Goal: Transaction & Acquisition: Purchase product/service

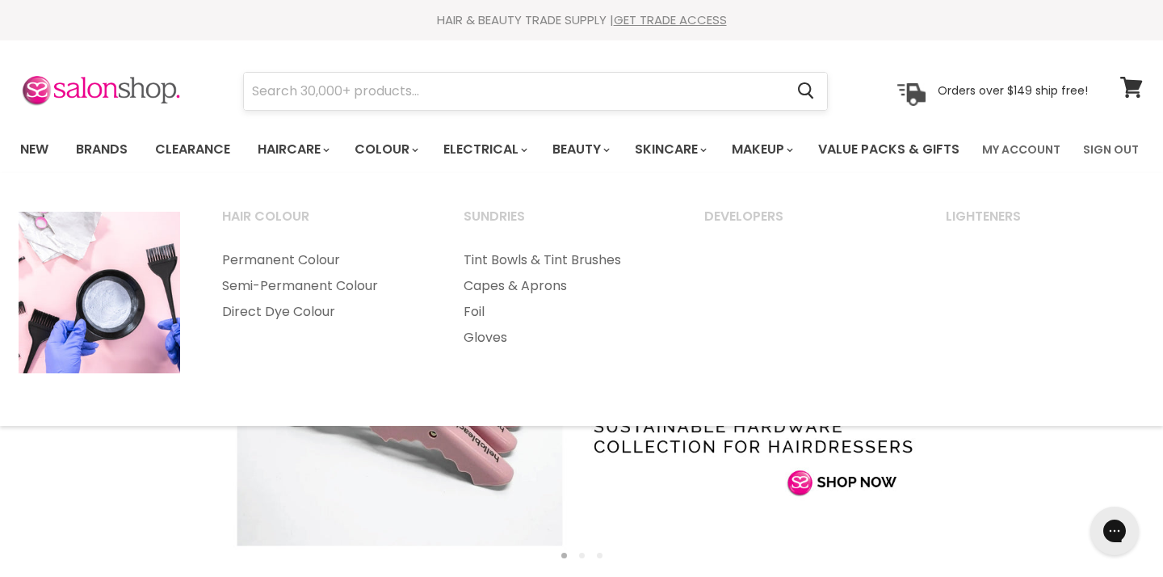
click at [421, 90] on input "Search" at bounding box center [514, 91] width 540 height 37
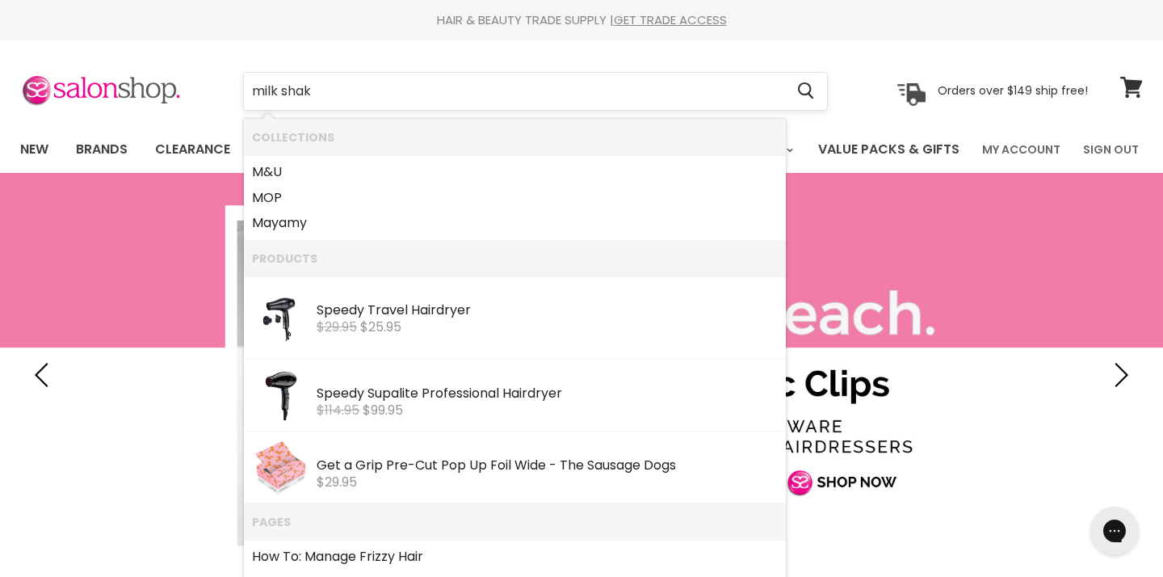
type input "milk shak"
click button "Cancel" at bounding box center [0, 0] width 0 height 0
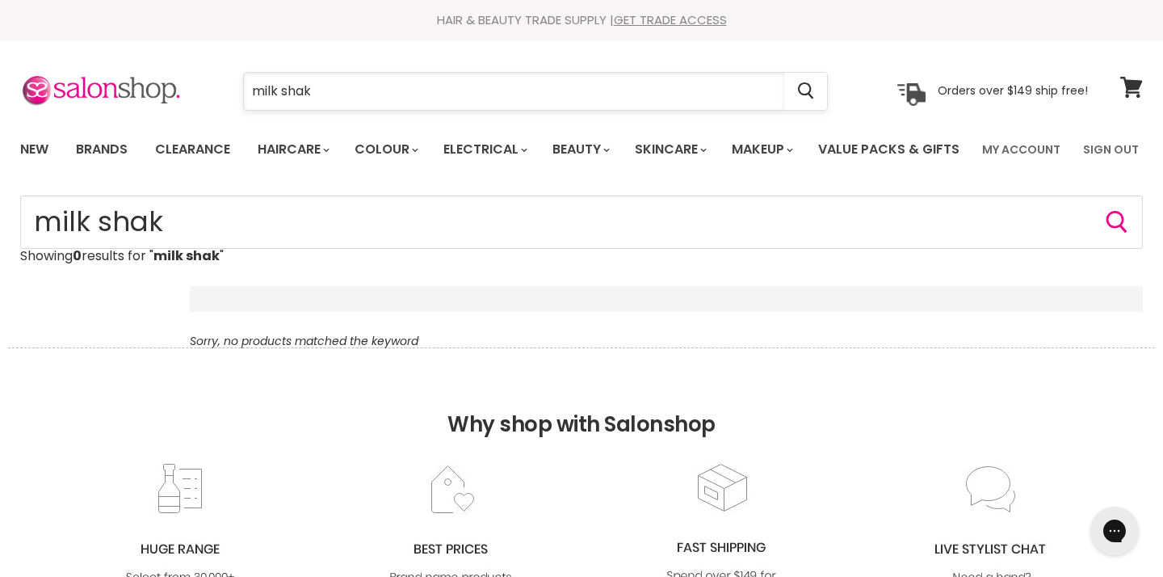
click at [321, 93] on input "milk shak" at bounding box center [514, 91] width 540 height 37
type input "milk shake"
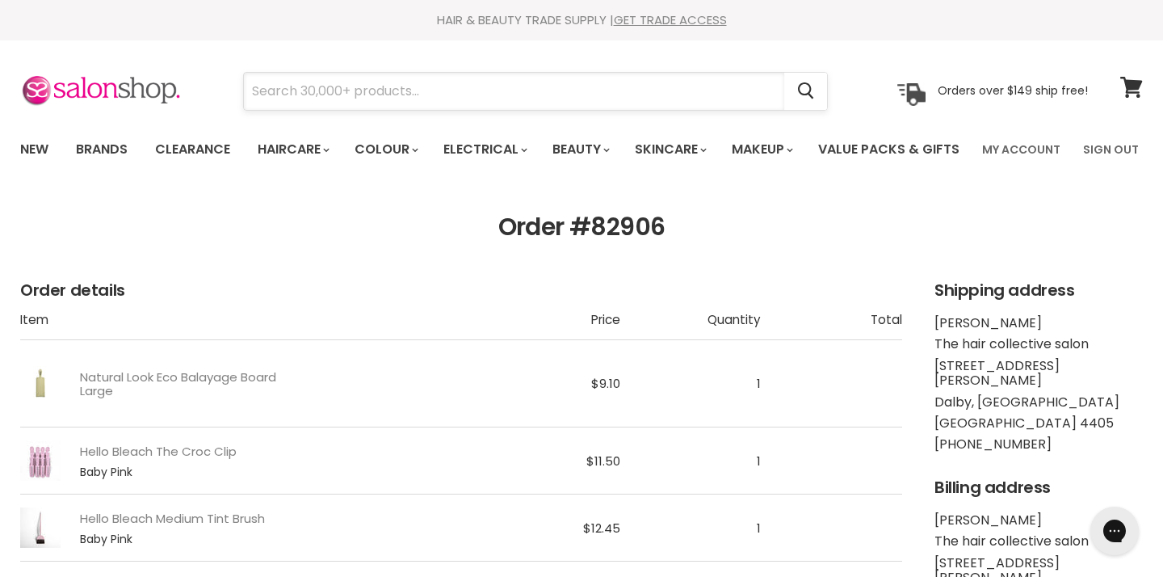
click at [311, 95] on input "Search" at bounding box center [514, 91] width 540 height 37
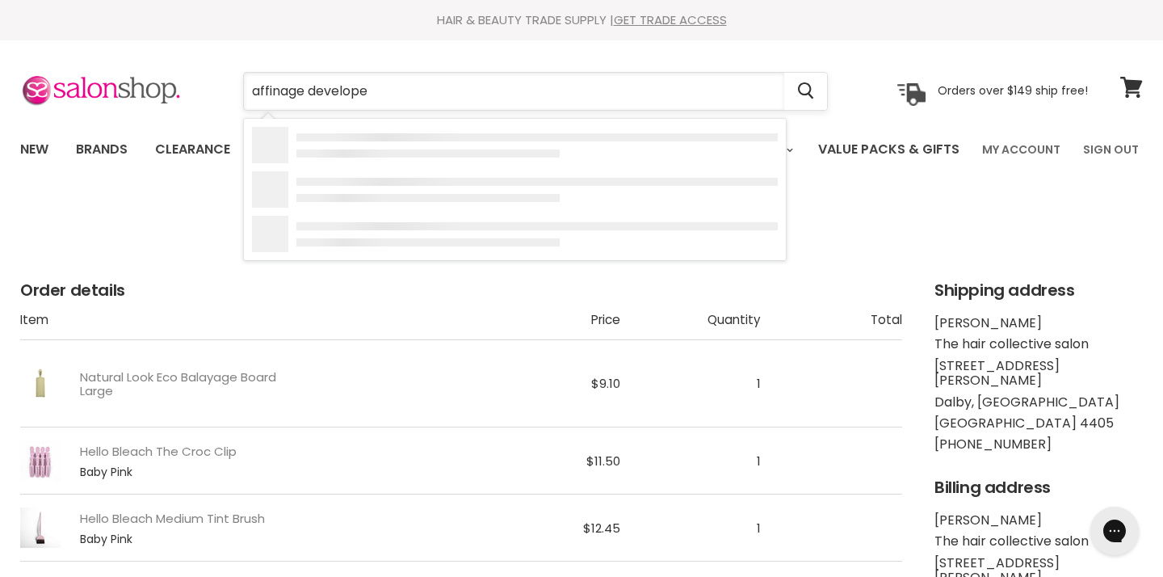
type input "affinage developer"
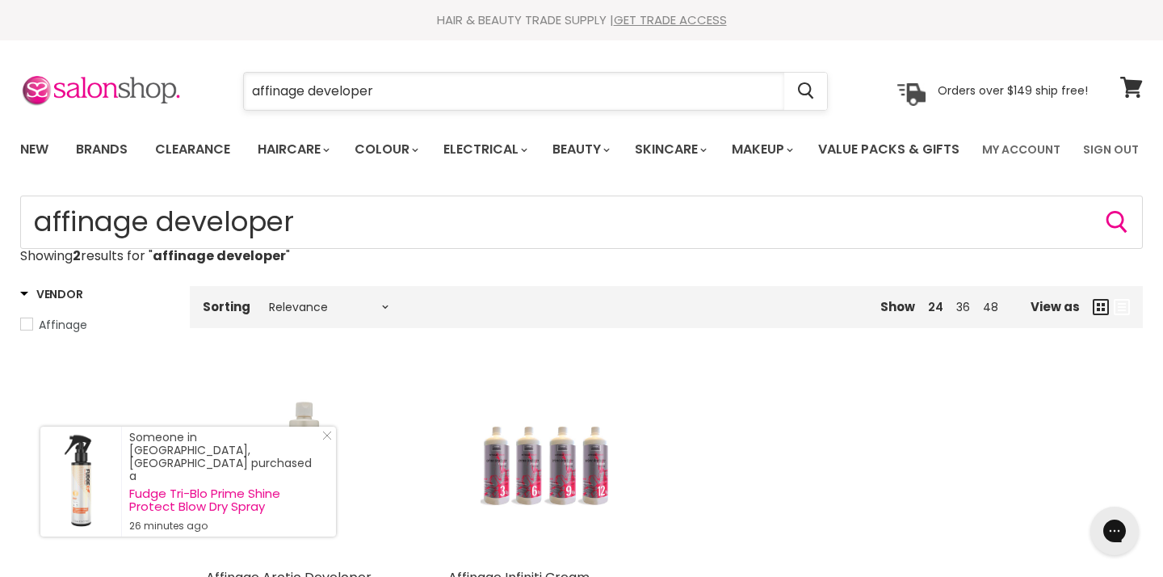
drag, startPoint x: 414, startPoint y: 102, endPoint x: 311, endPoint y: 90, distance: 103.2
click at [311, 90] on input "affinage developer" at bounding box center [514, 91] width 540 height 37
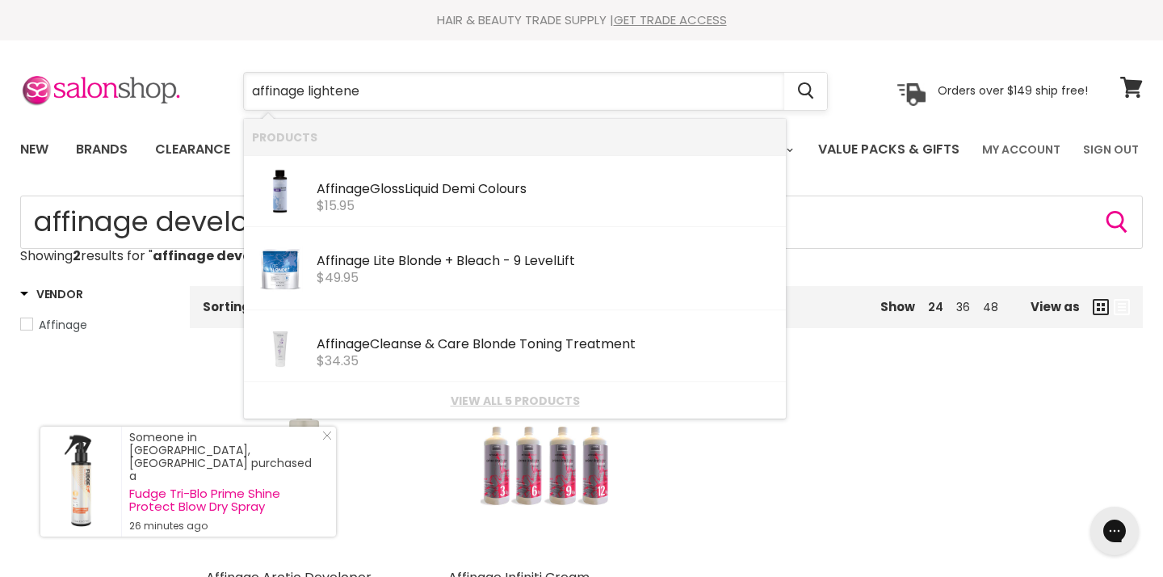
type input "affinage lightener"
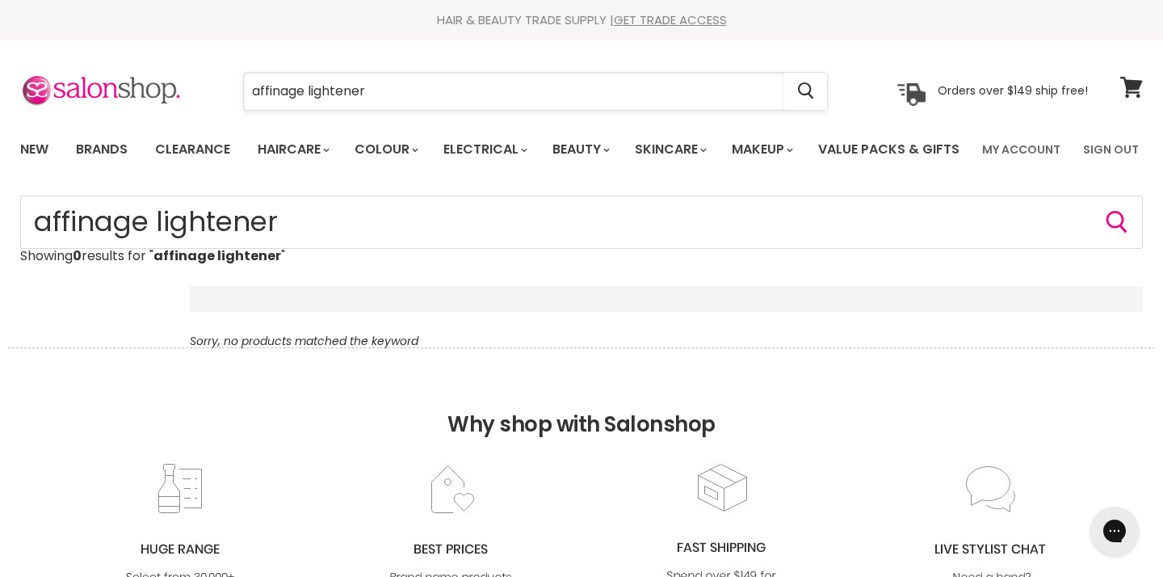
drag, startPoint x: 379, startPoint y: 92, endPoint x: 309, endPoint y: 96, distance: 70.4
click at [309, 96] on input "affinage lightener" at bounding box center [514, 91] width 540 height 37
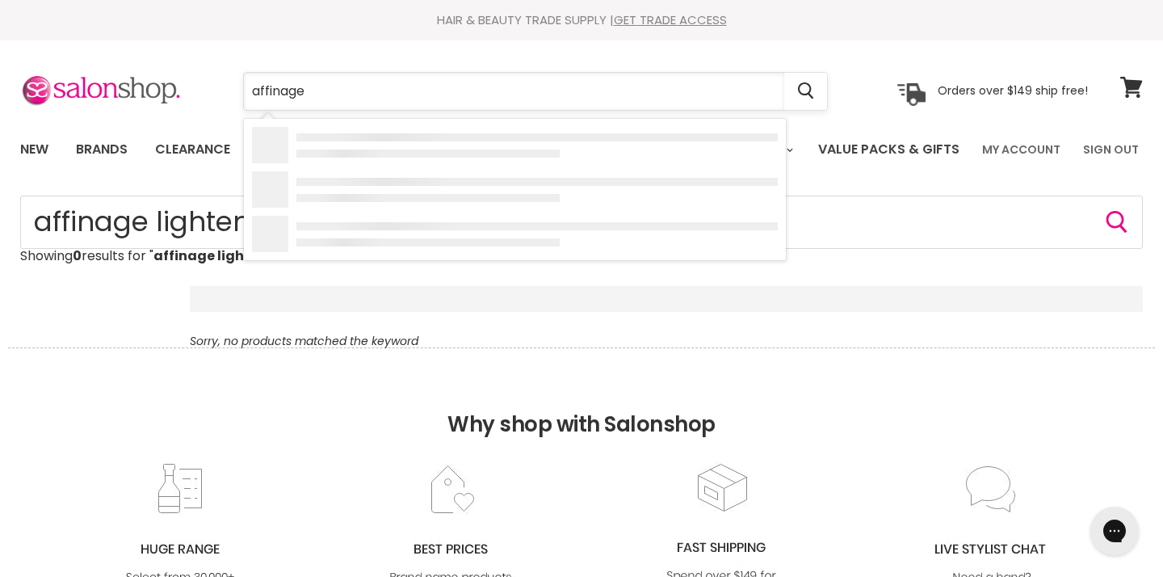
type input "affinage"
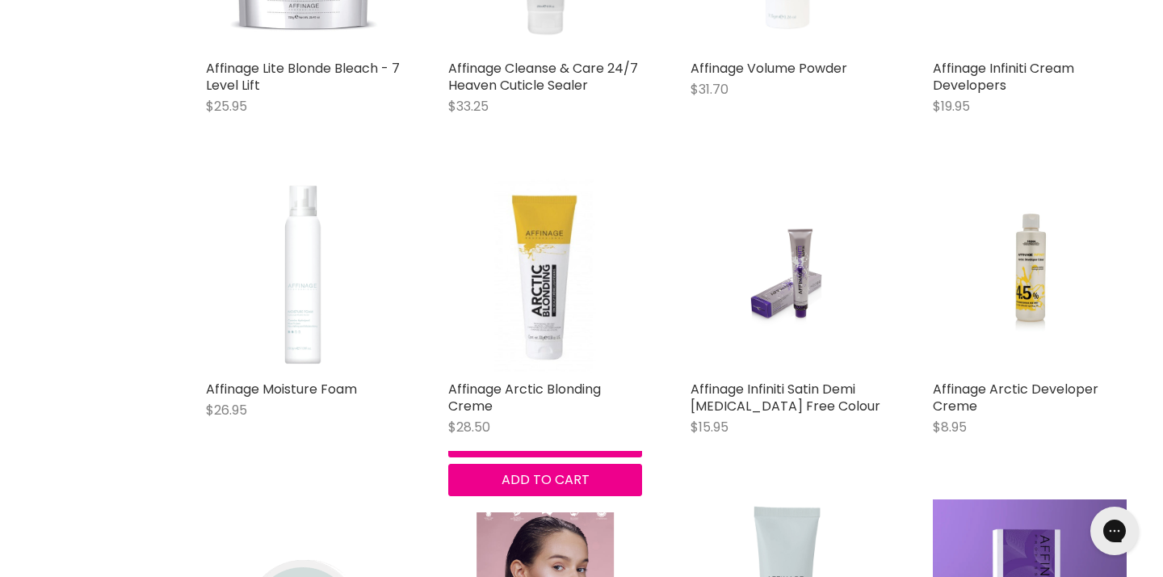
scroll to position [2767, 0]
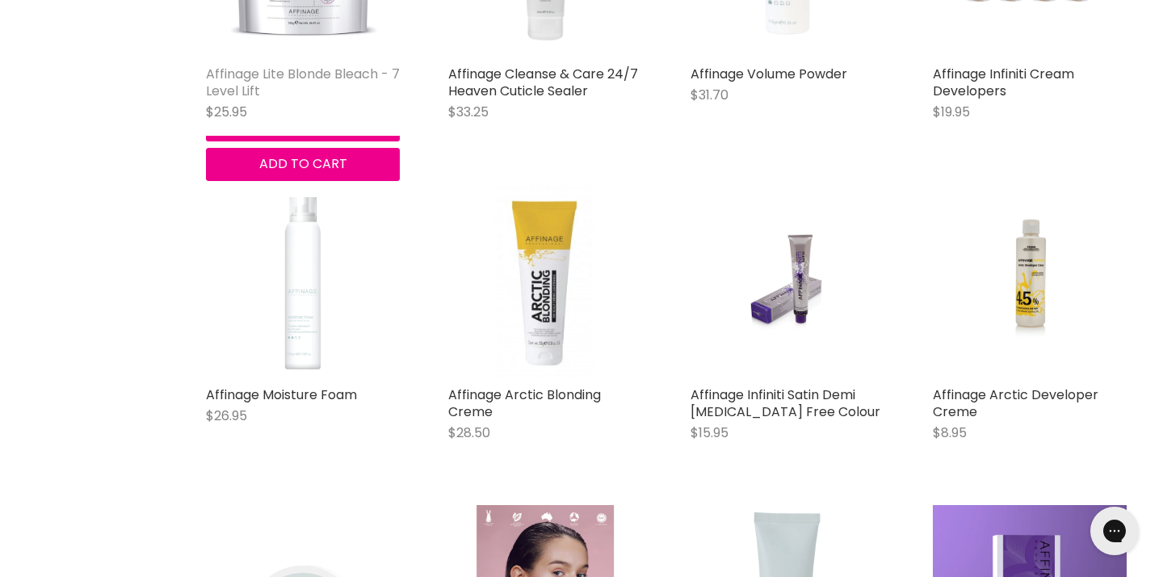
click at [241, 100] on link "Affinage Lite Blonde Bleach - 7 Level Lift" at bounding box center [303, 83] width 194 height 36
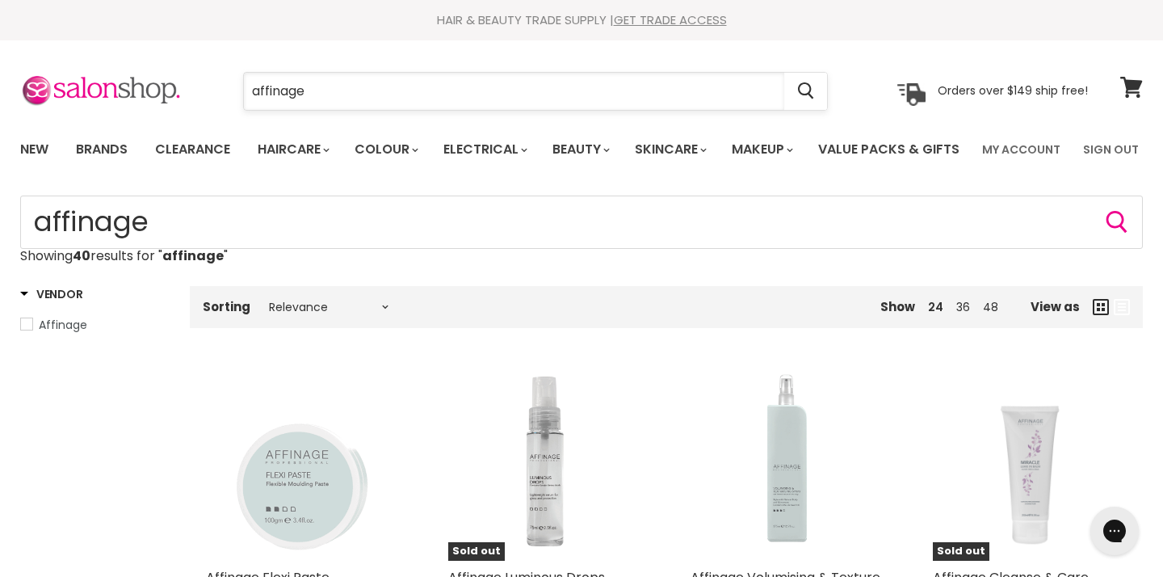
click at [343, 89] on input "affinage" at bounding box center [514, 91] width 540 height 37
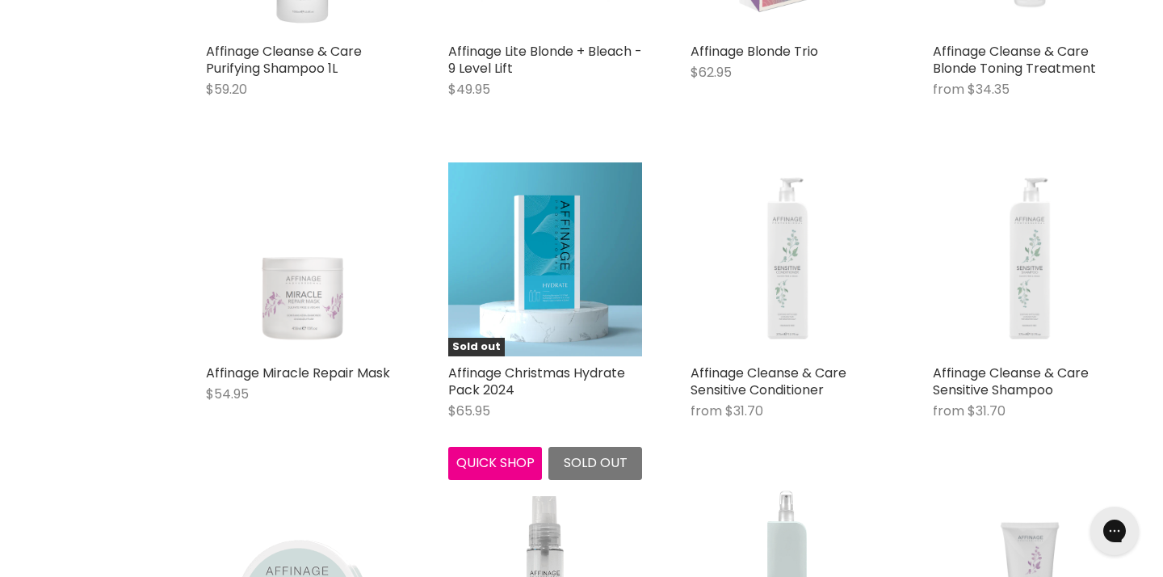
scroll to position [1814, 0]
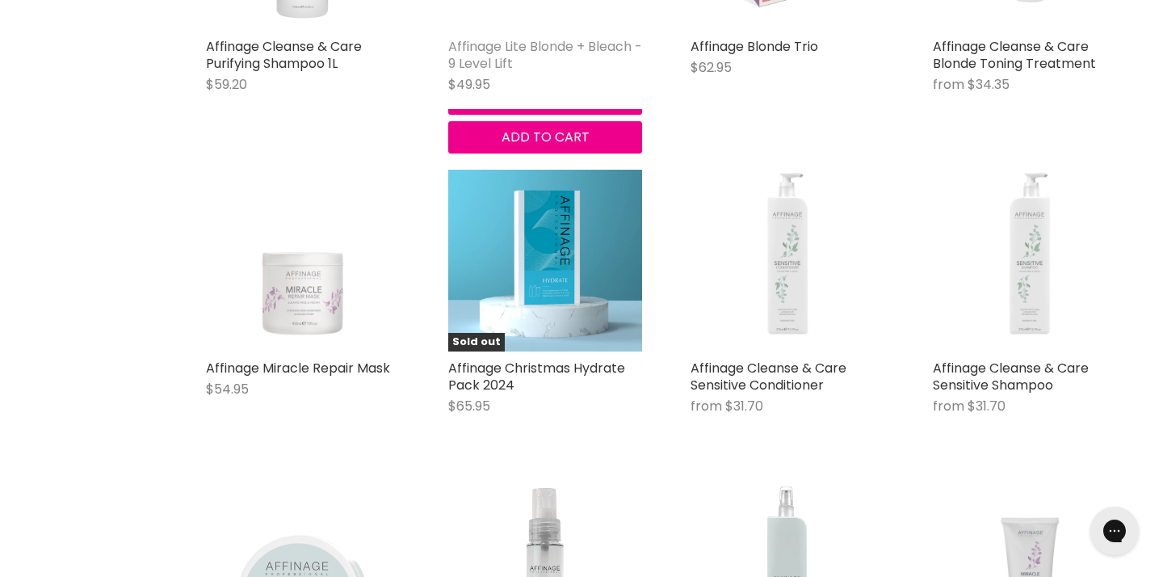
click at [510, 73] on link "Affinage Lite Blonde + Bleach - 9 Level Lift" at bounding box center [545, 55] width 194 height 36
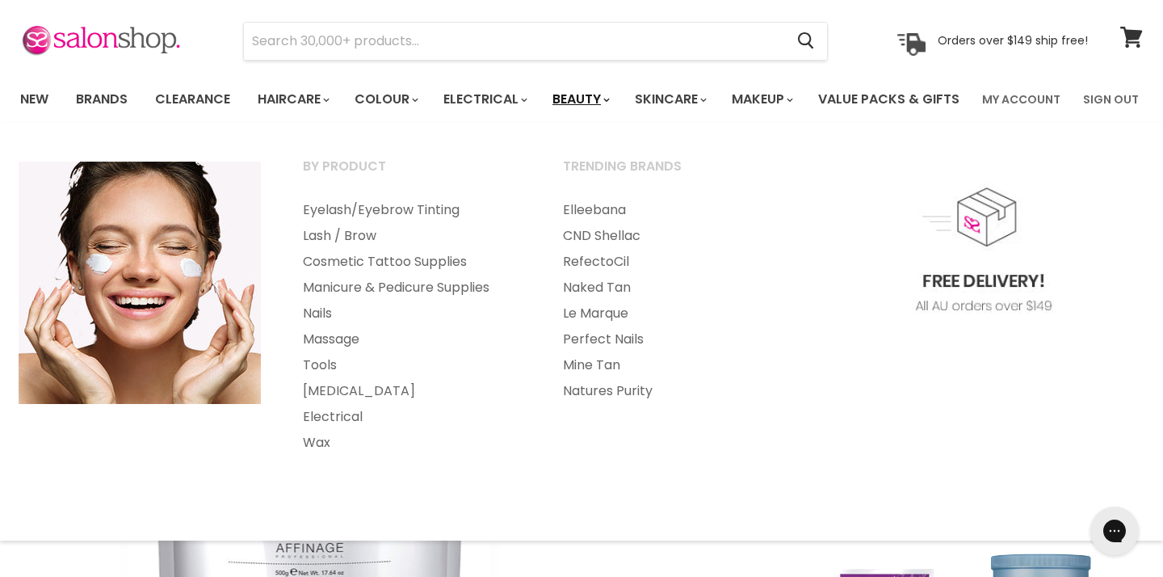
scroll to position [47, 0]
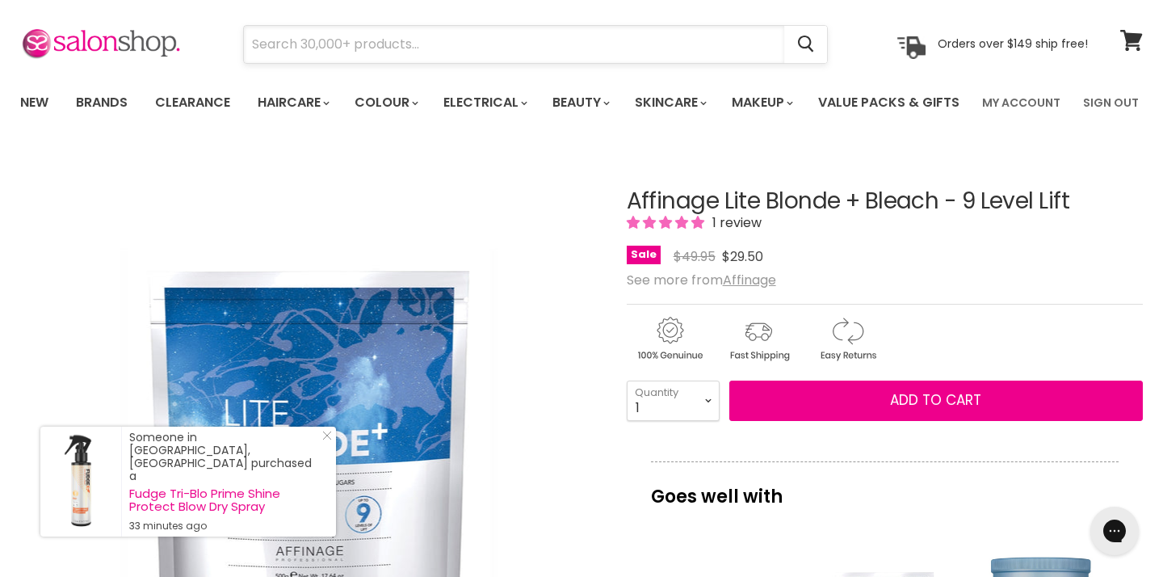
click at [556, 46] on input "Search" at bounding box center [514, 44] width 540 height 37
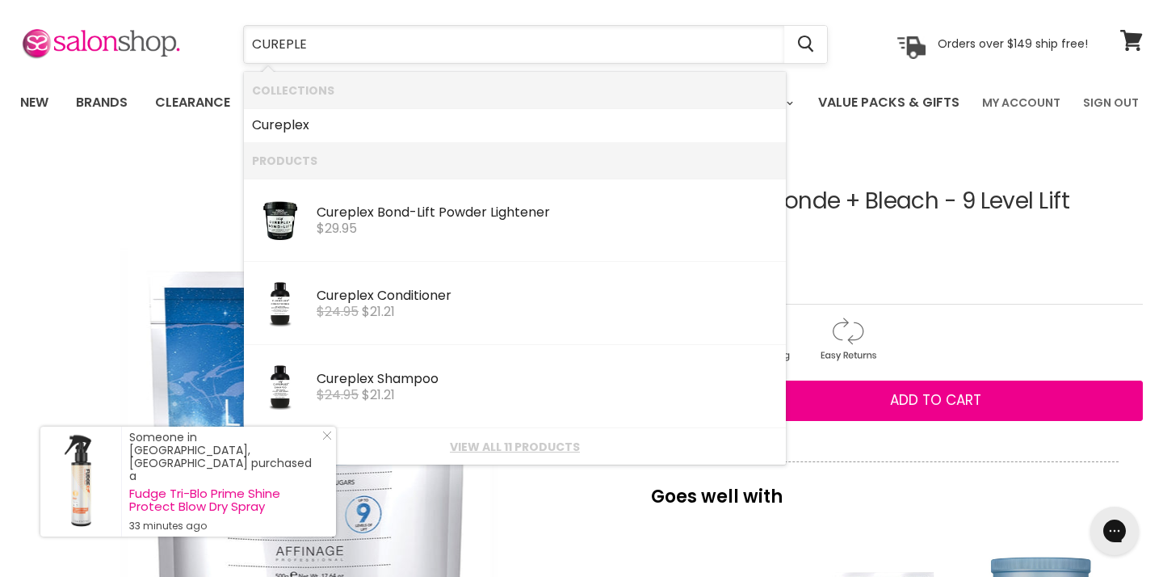
type input "CUREPLEX"
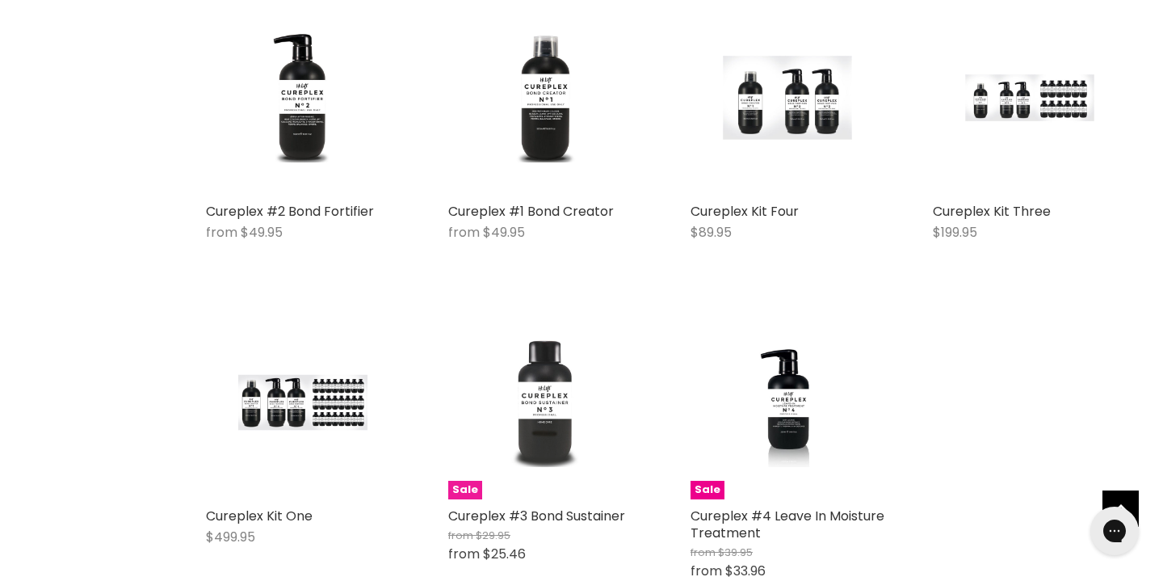
scroll to position [685, 0]
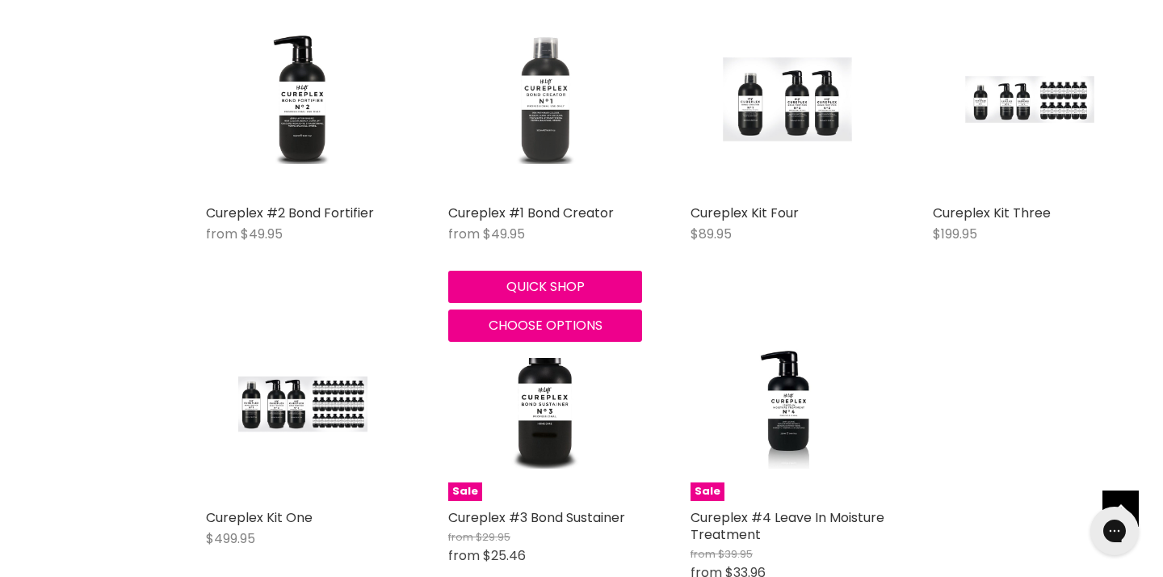
click at [552, 187] on img "Main content" at bounding box center [545, 99] width 129 height 194
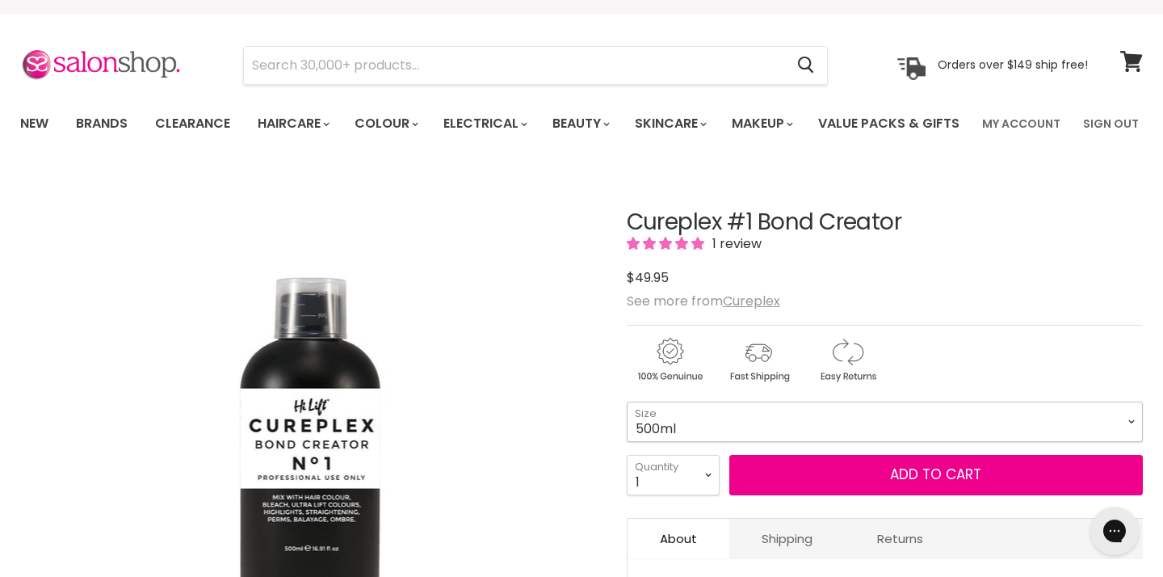
select select "500ml"
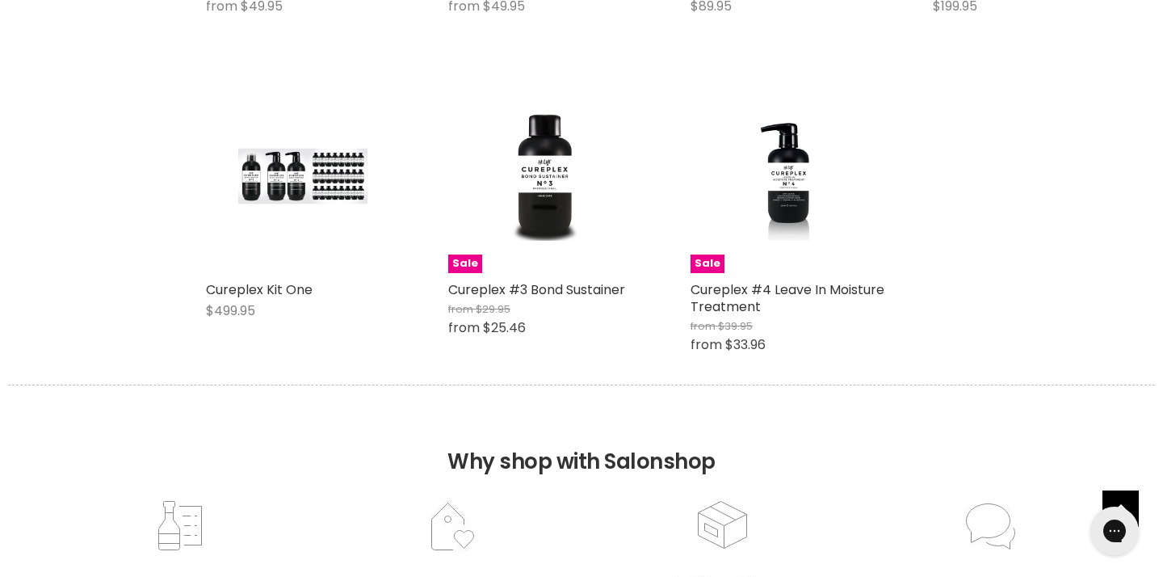
scroll to position [915, 0]
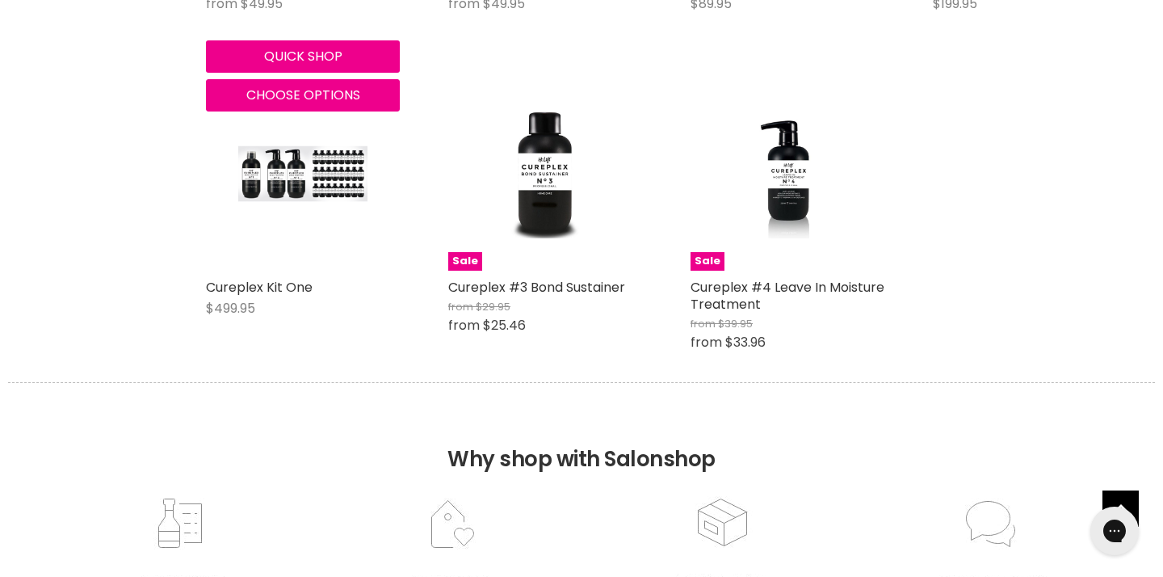
click at [313, 27] on div "Cureplex #2 Bond Fortifier from $49.95 Cureplex" at bounding box center [303, 0] width 194 height 53
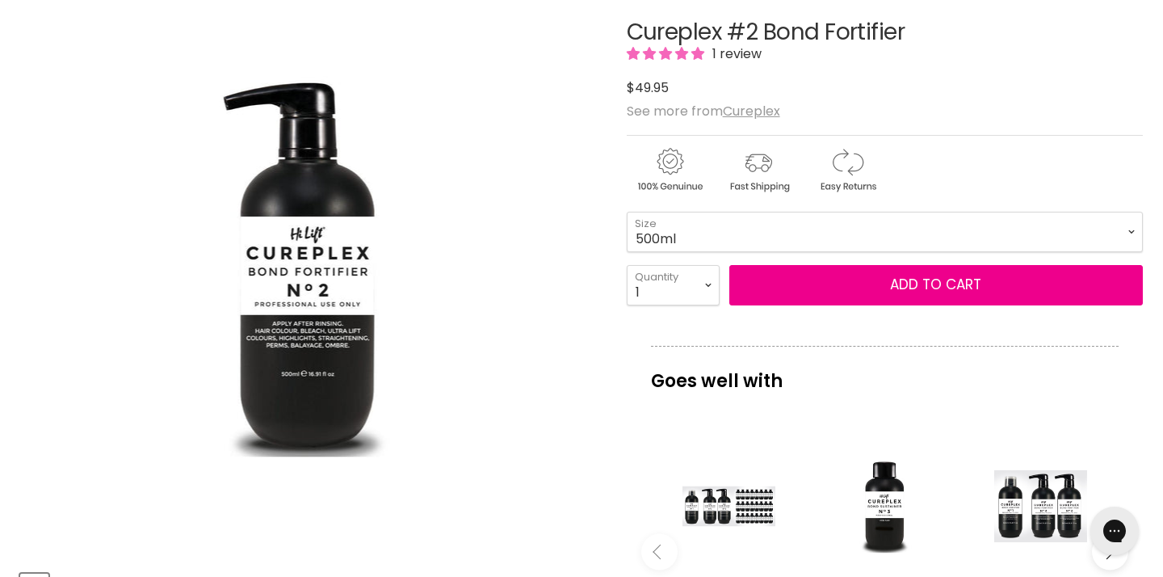
scroll to position [221, 0]
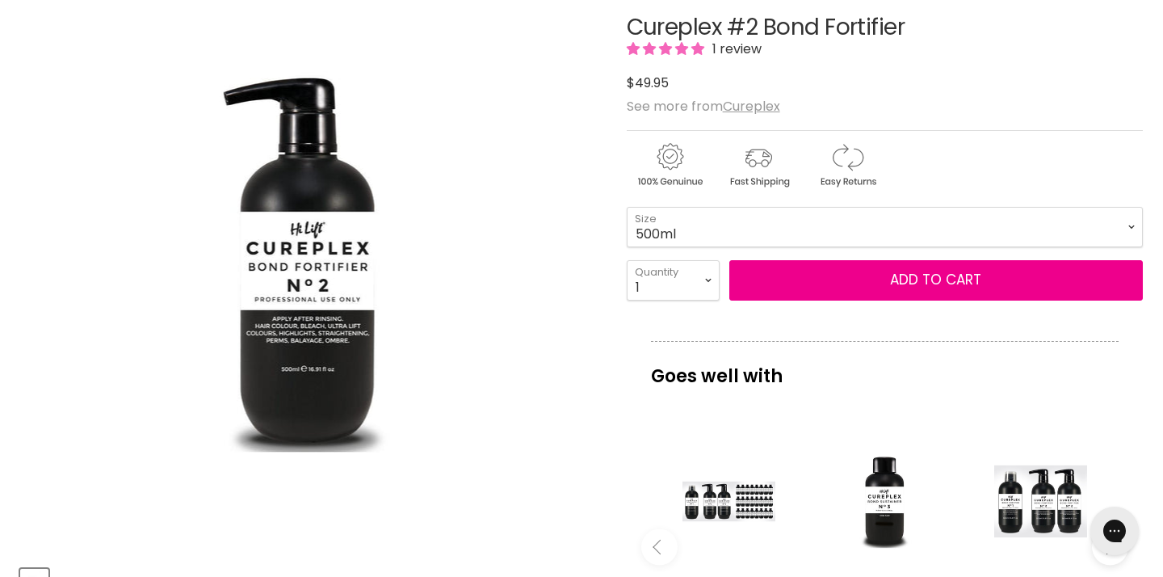
select select "500ml"
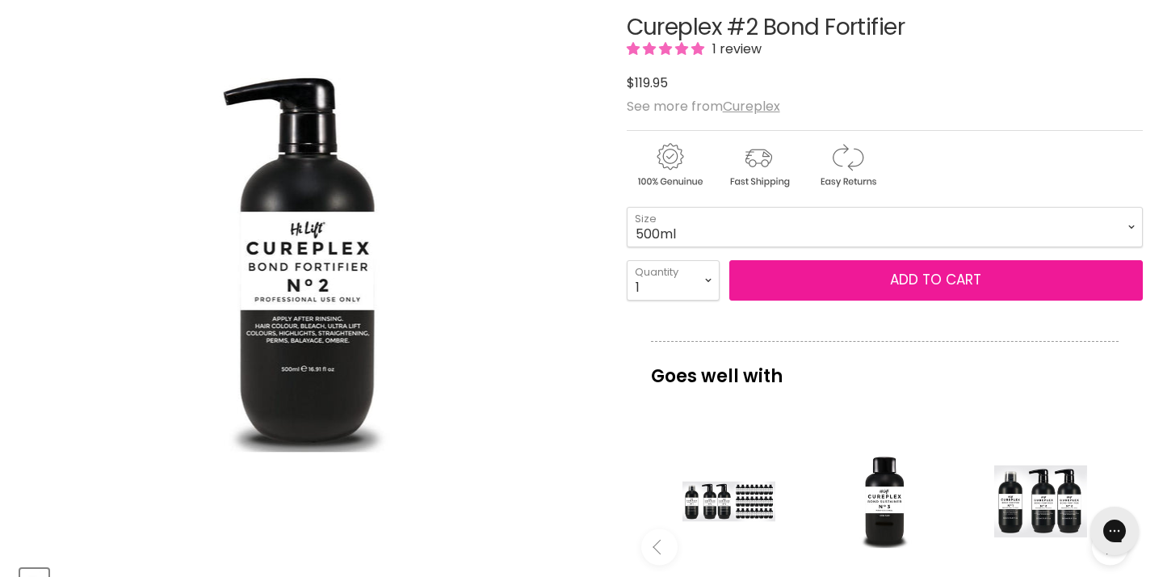
click at [798, 300] on button "Add to cart" at bounding box center [936, 280] width 414 height 40
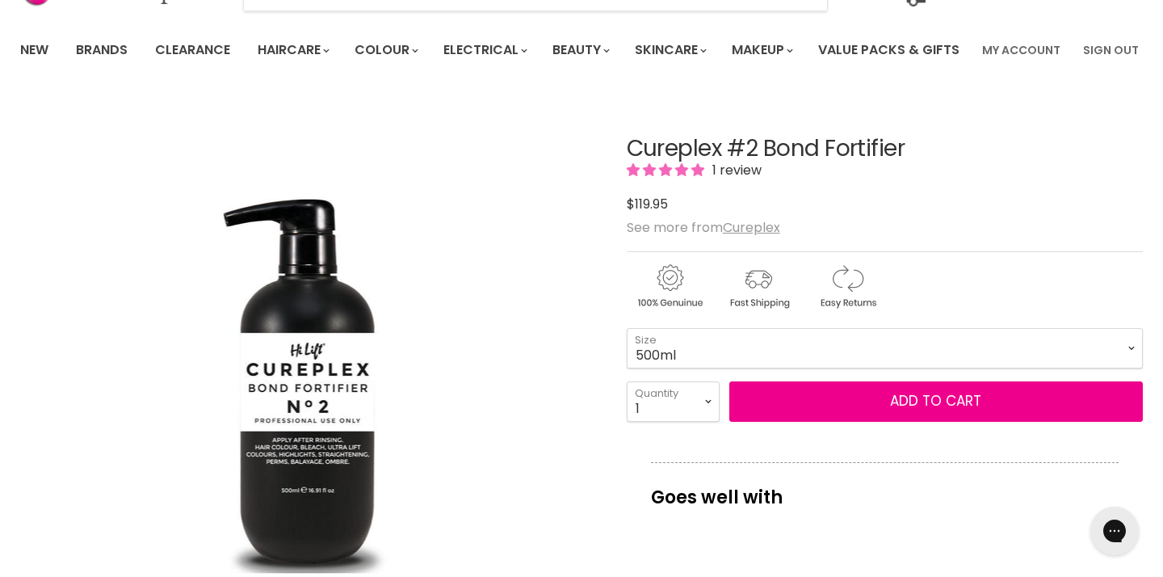
scroll to position [119, 0]
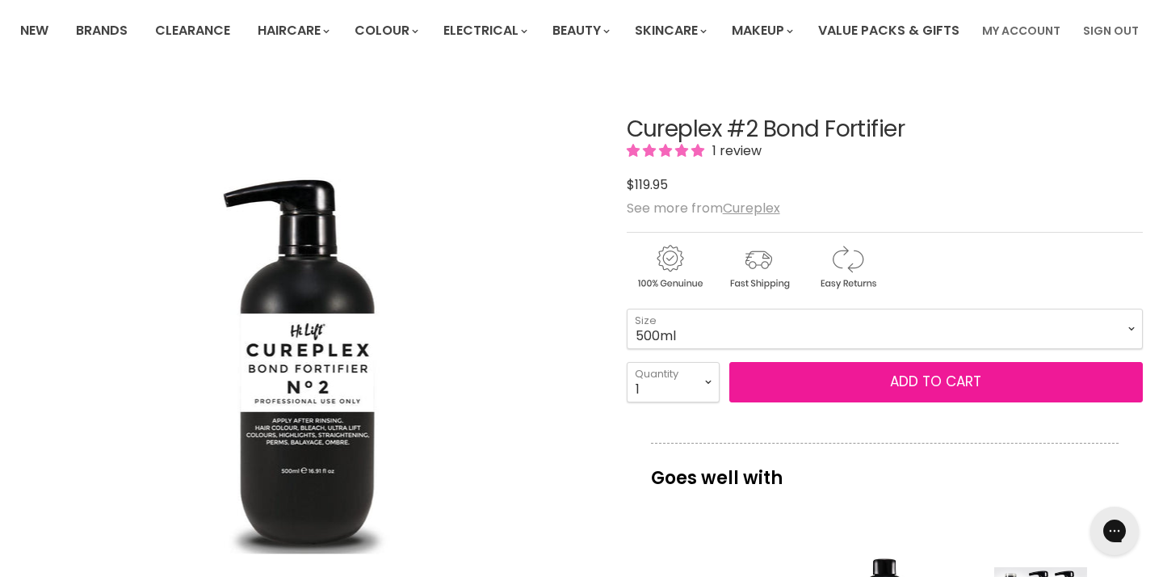
click at [922, 402] on button "Add to cart" at bounding box center [936, 382] width 414 height 40
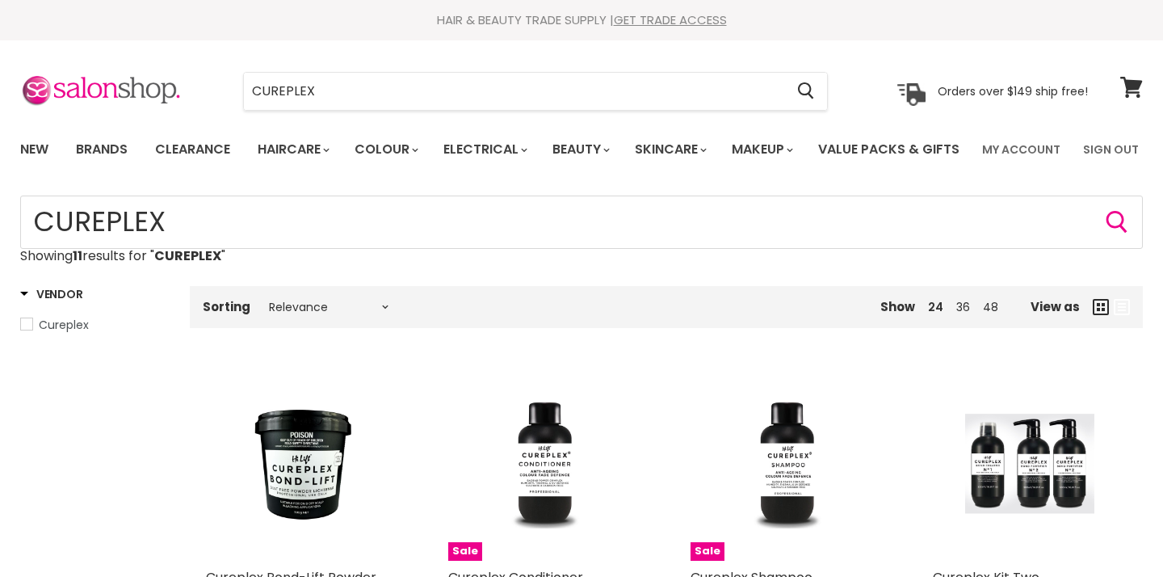
scroll to position [656, 0]
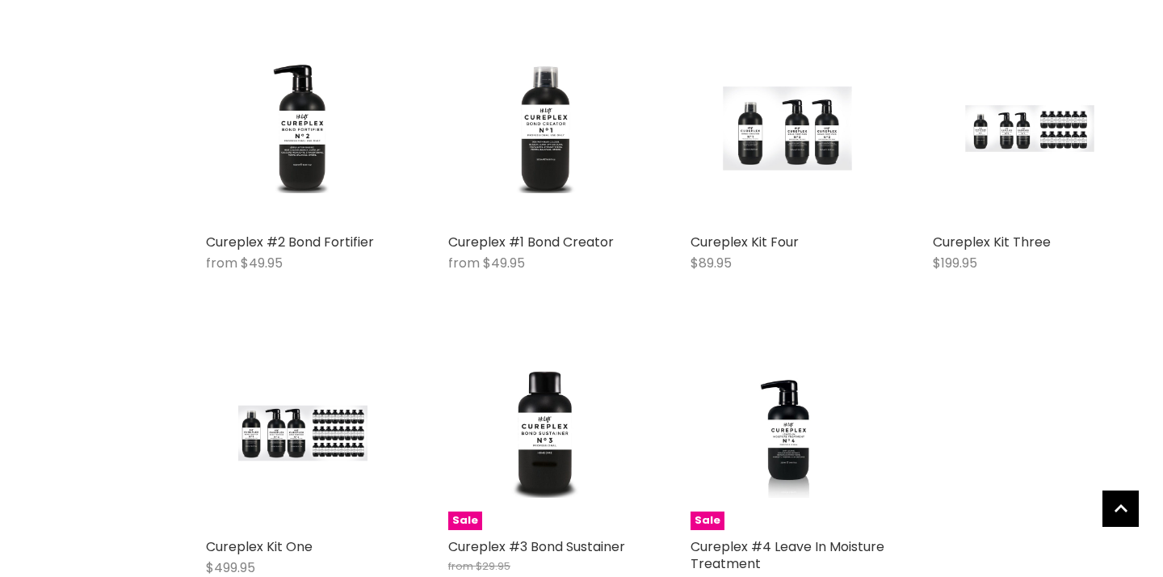
click at [778, 477] on img "Main content" at bounding box center [787, 433] width 129 height 194
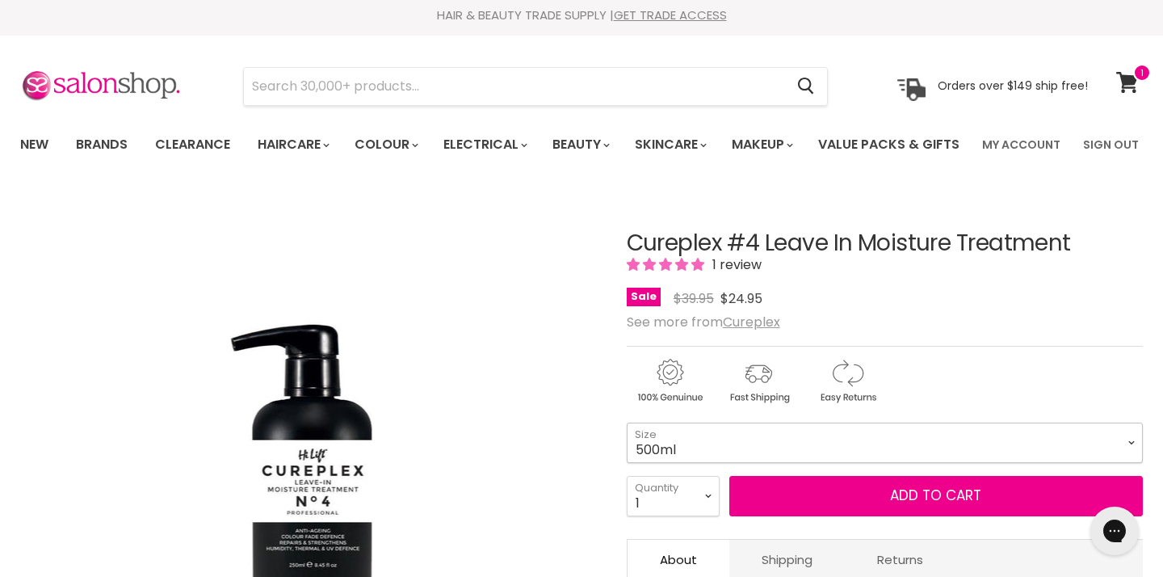
select select "500ml"
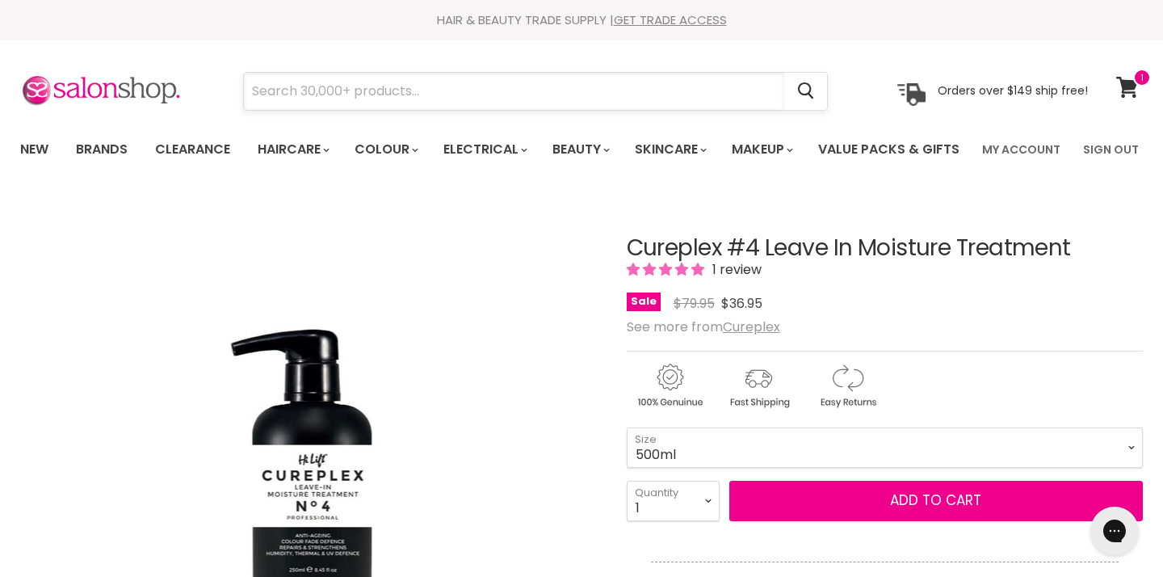
click at [468, 86] on input "Search" at bounding box center [514, 91] width 540 height 37
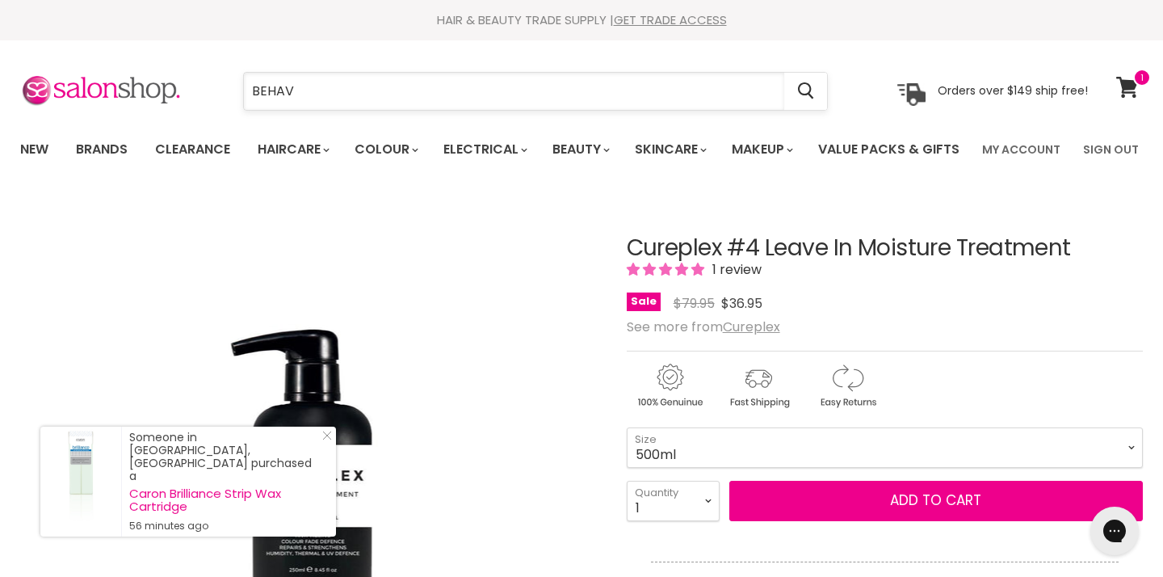
type input "BEHAVE"
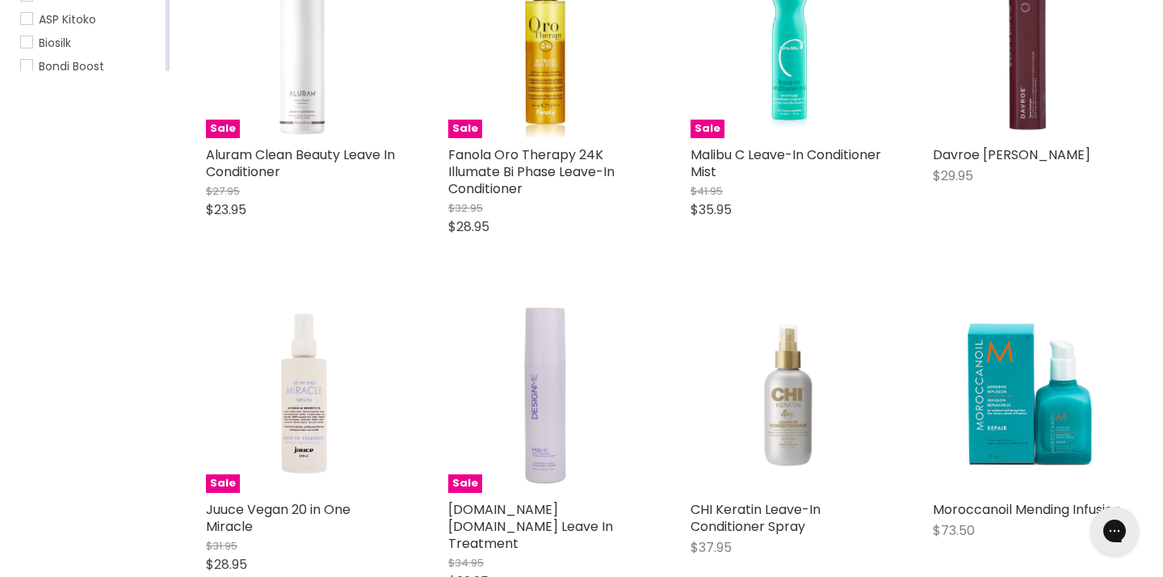
scroll to position [450, 0]
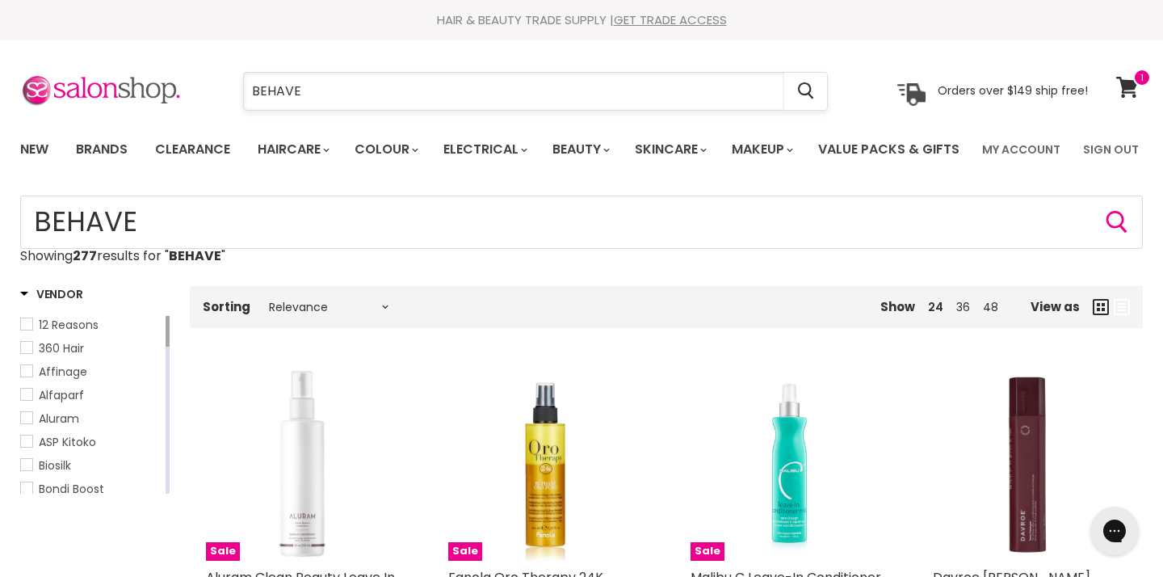
click at [463, 92] on input "BEHAVE" at bounding box center [514, 91] width 540 height 37
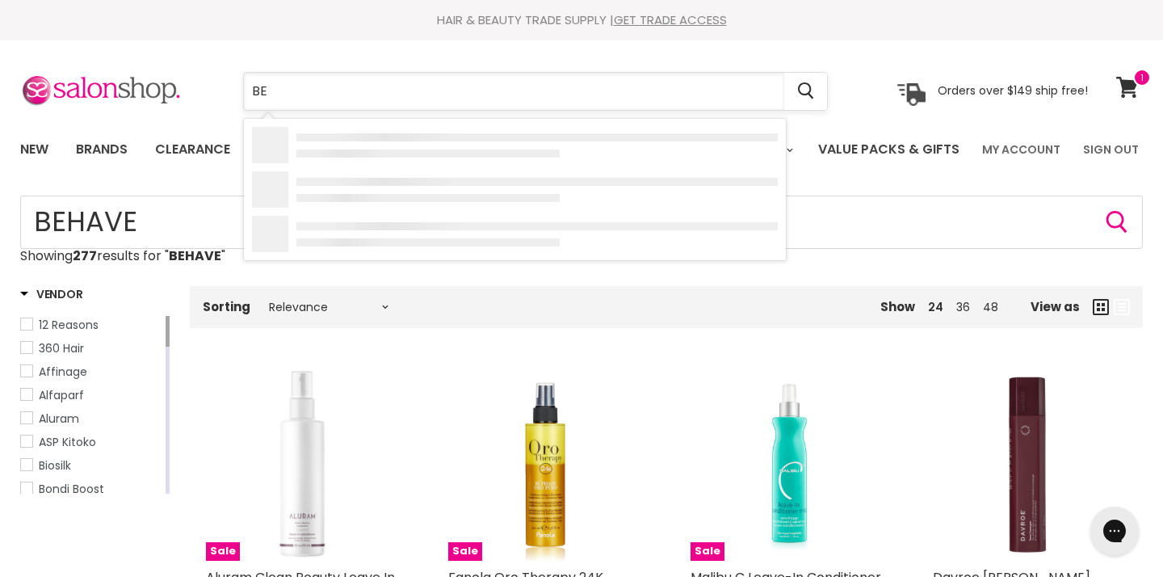
type input "B"
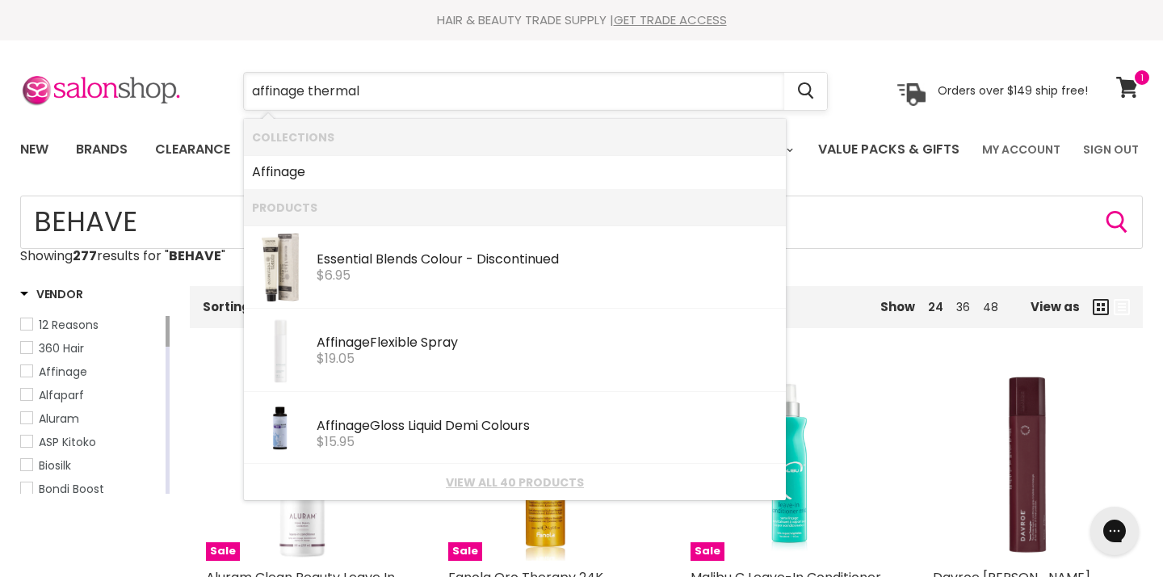
type input "affinage thermal"
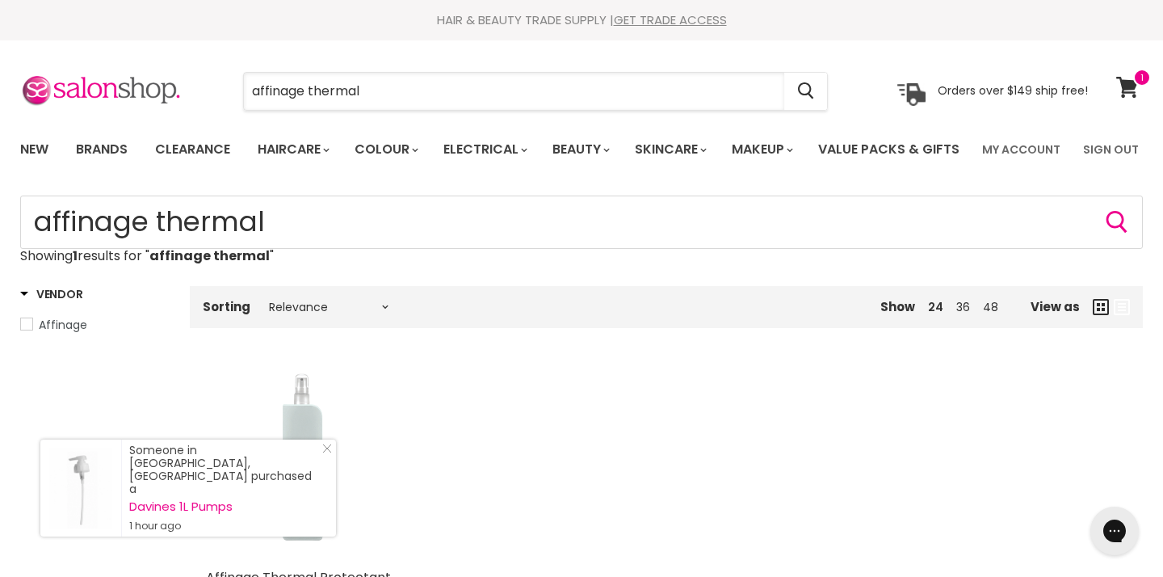
drag, startPoint x: 544, startPoint y: 91, endPoint x: 222, endPoint y: 68, distance: 322.3
click at [222, 68] on section "Menu affinage thermal Cancel" at bounding box center [581, 83] width 1163 height 86
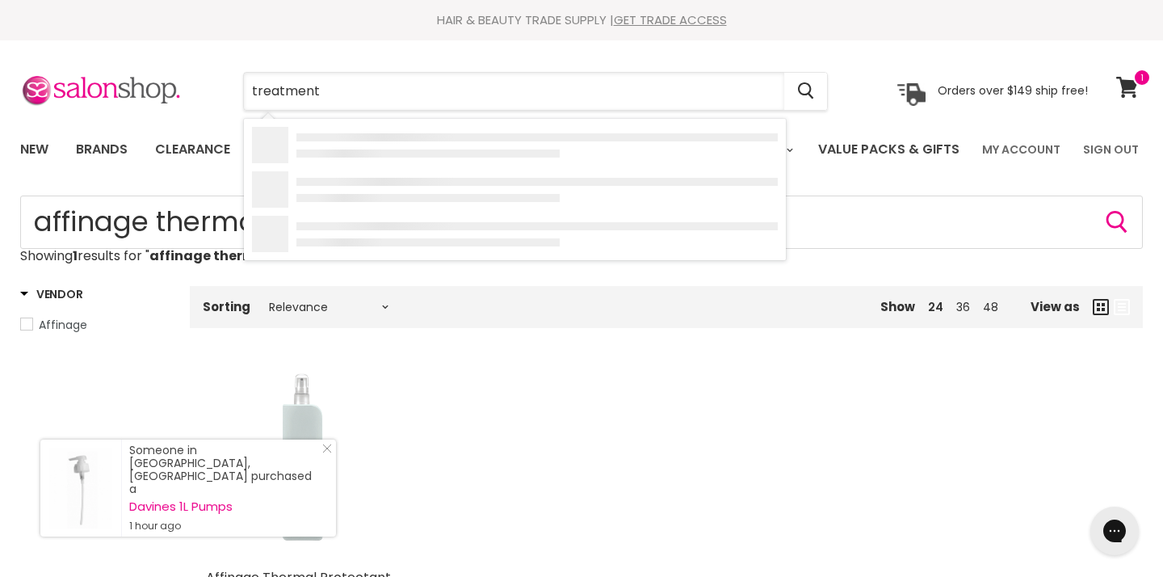
type input "treatments"
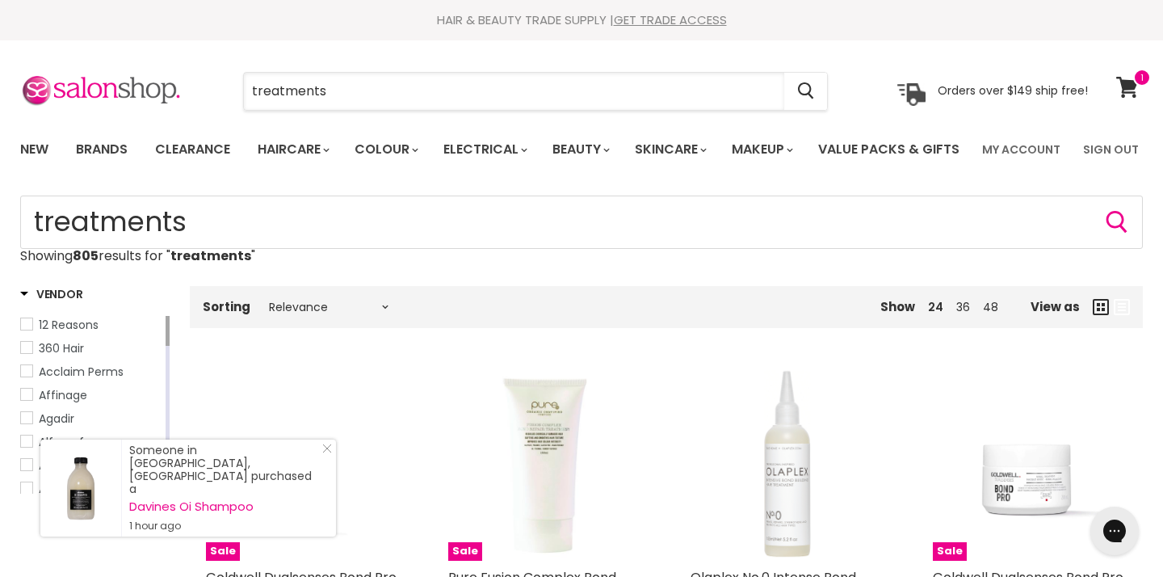
drag, startPoint x: 621, startPoint y: 90, endPoint x: 222, endPoint y: 83, distance: 399.1
click at [222, 83] on div "treatments Cancel" at bounding box center [535, 91] width 667 height 37
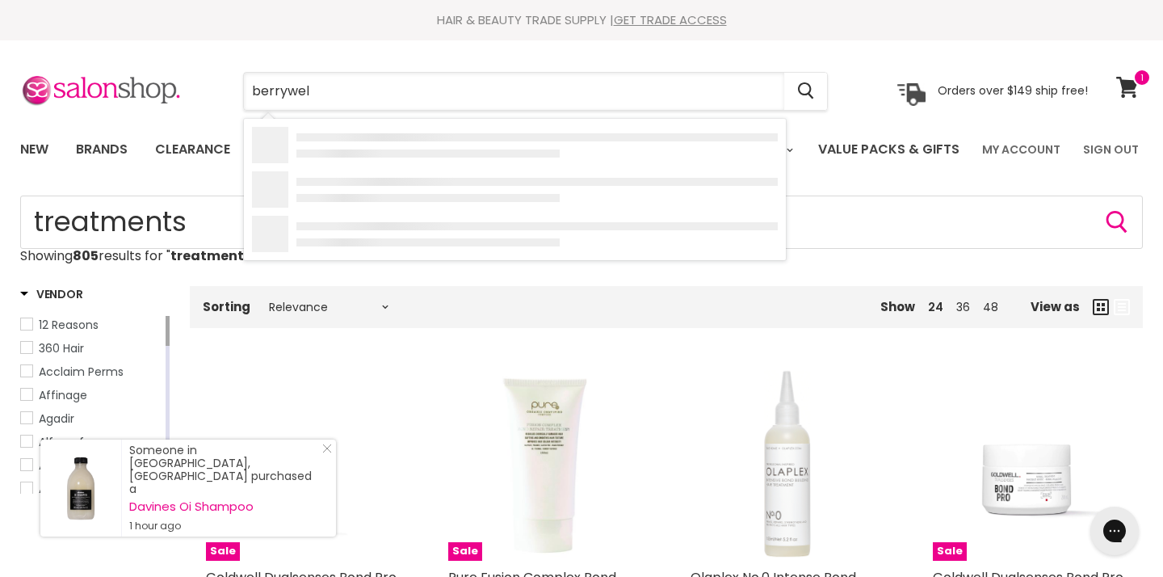
type input "berrywell"
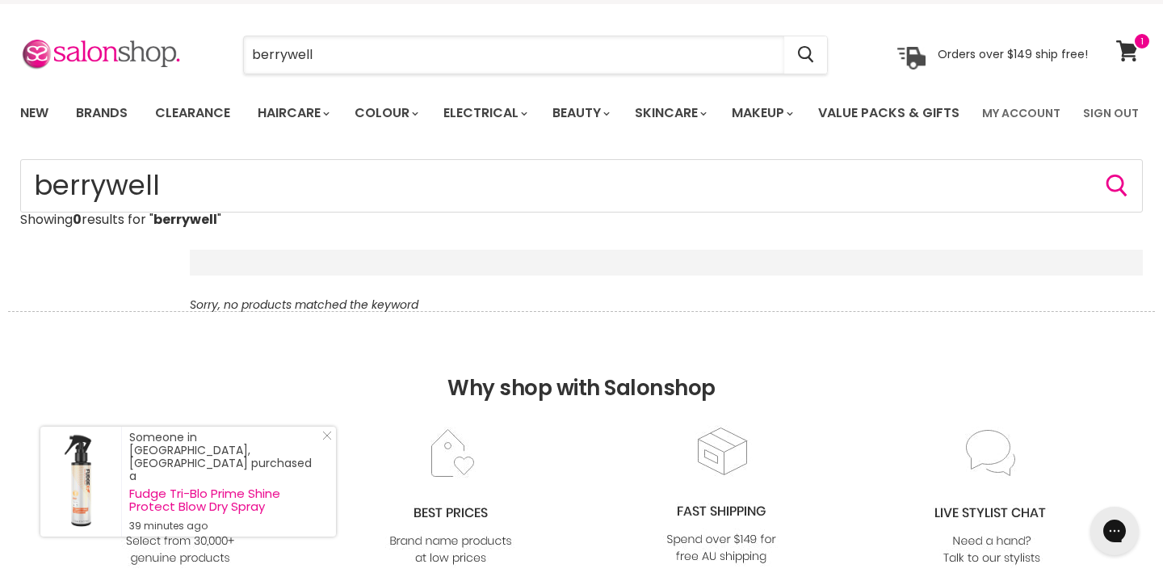
drag, startPoint x: 546, startPoint y: 65, endPoint x: 195, endPoint y: 40, distance: 352.3
click at [195, 40] on div "berrywell Cancel Orders over $149 ship free!" at bounding box center [554, 54] width 1068 height 37
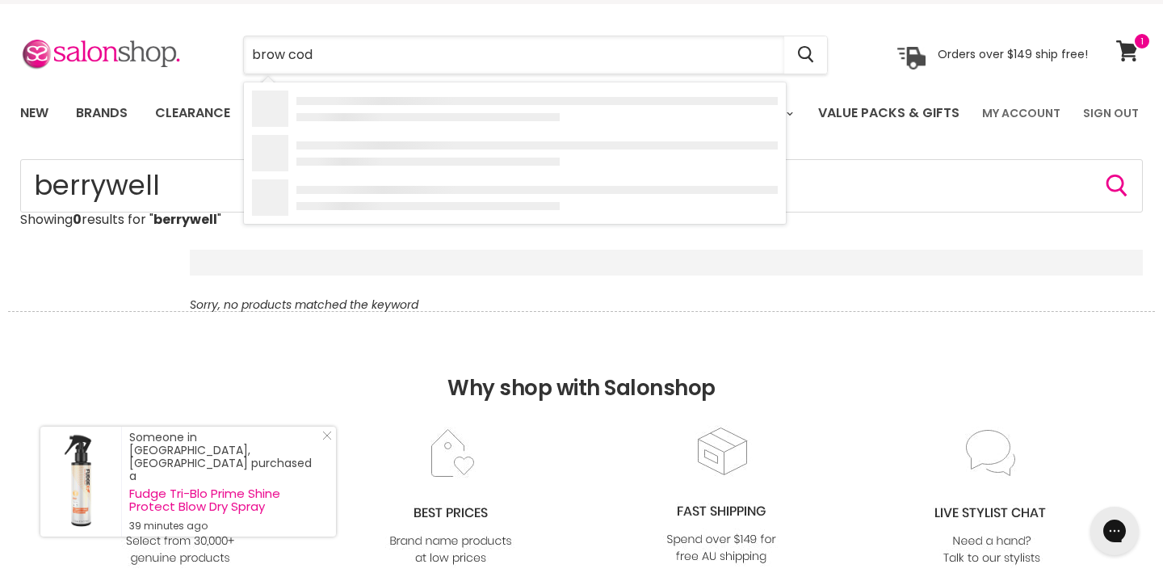
type input "brow code"
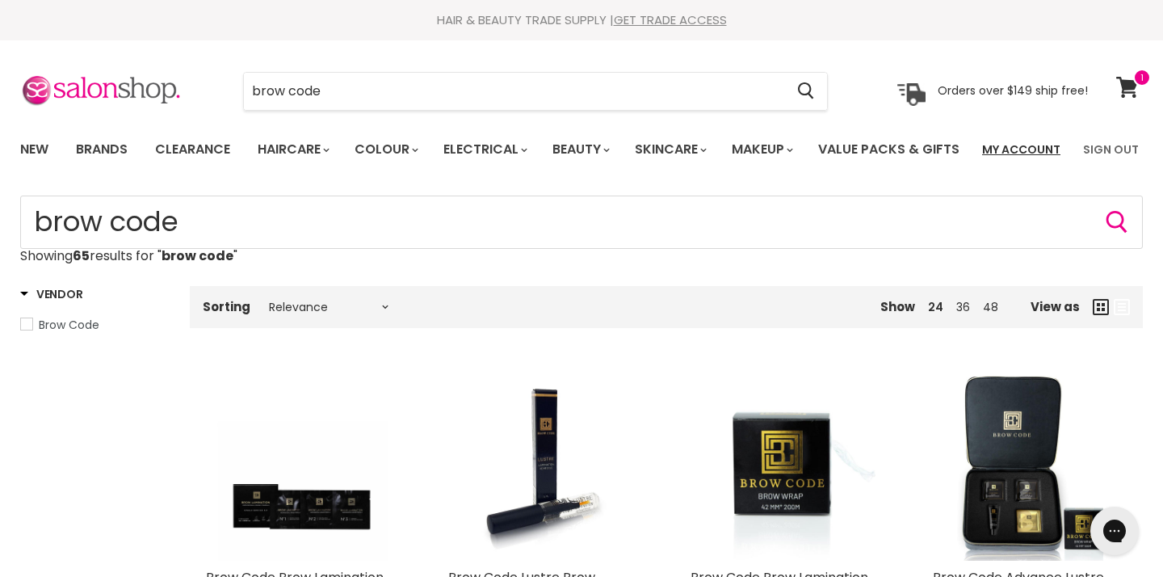
click at [1006, 148] on link "My Account" at bounding box center [1021, 149] width 98 height 34
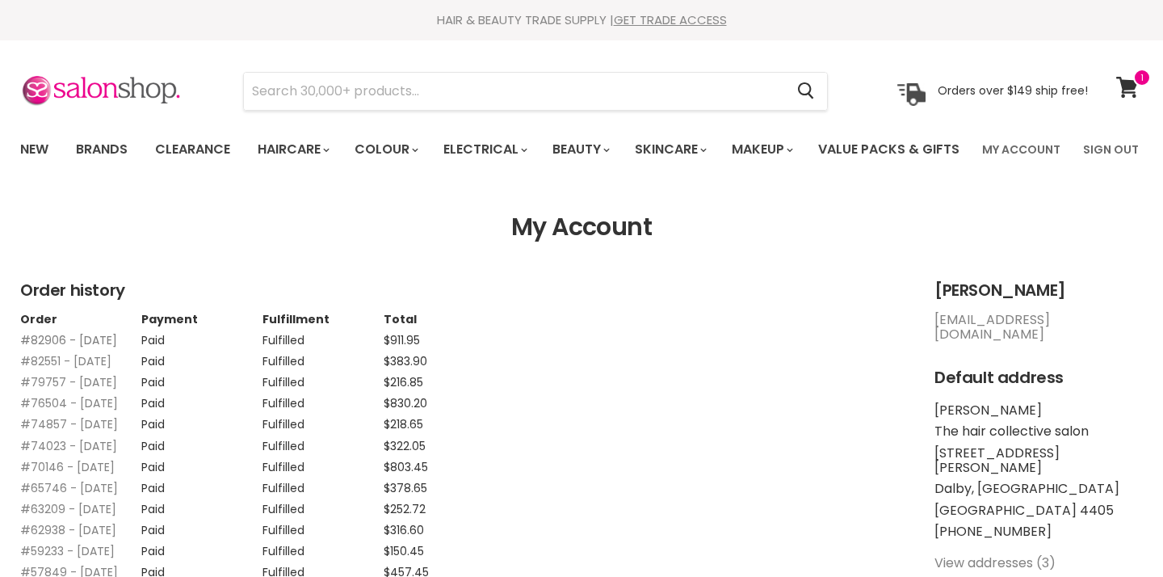
click at [71, 348] on link "#82906 - [DATE]" at bounding box center [68, 340] width 97 height 16
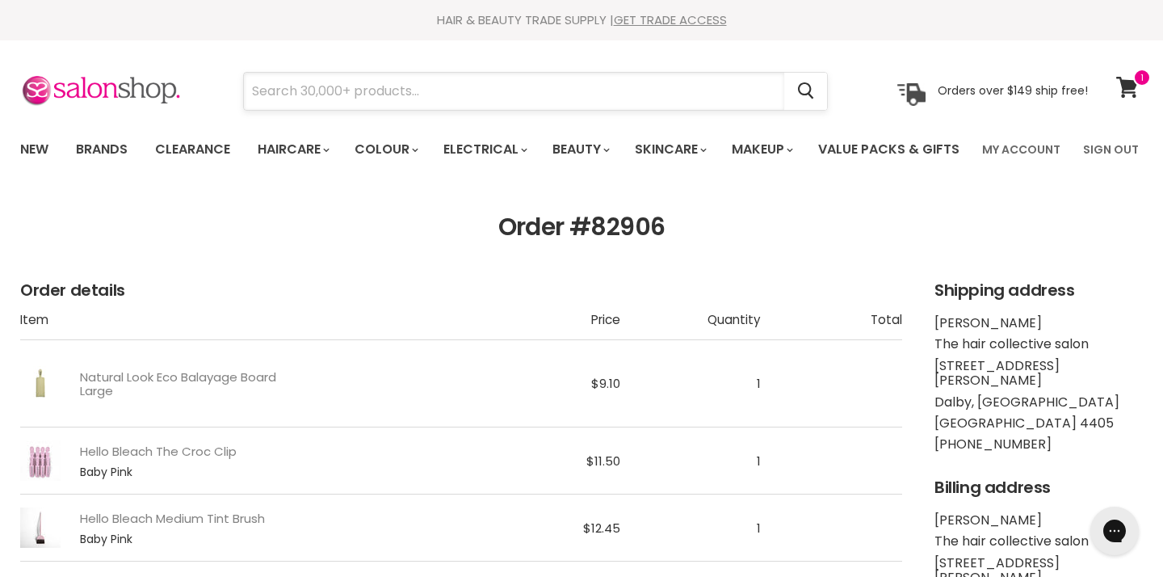
click at [289, 94] on input "Search" at bounding box center [514, 91] width 540 height 37
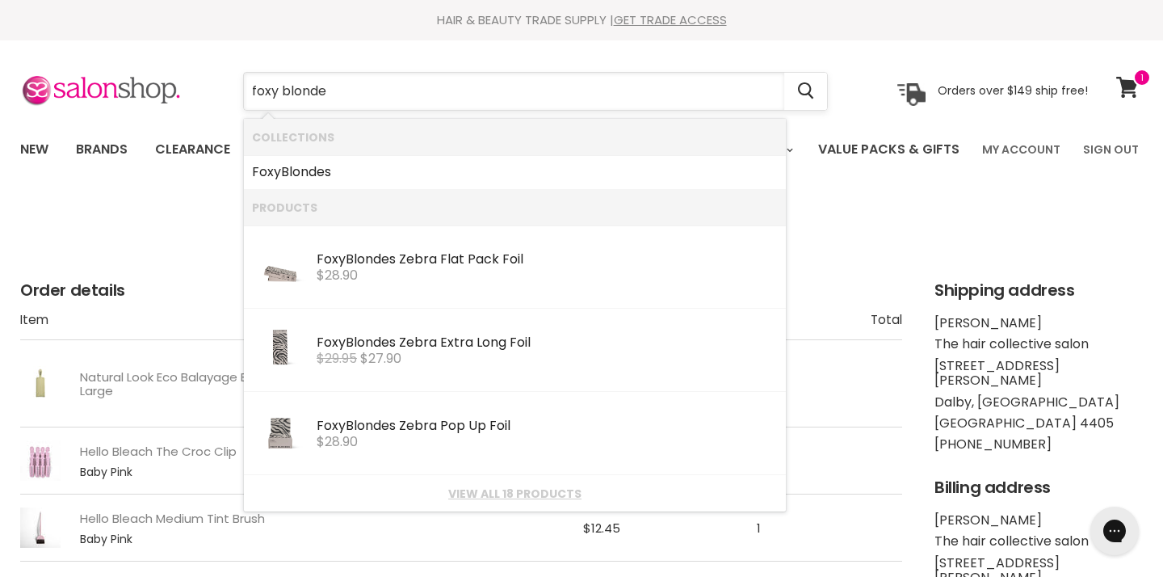
type input "foxy blondes"
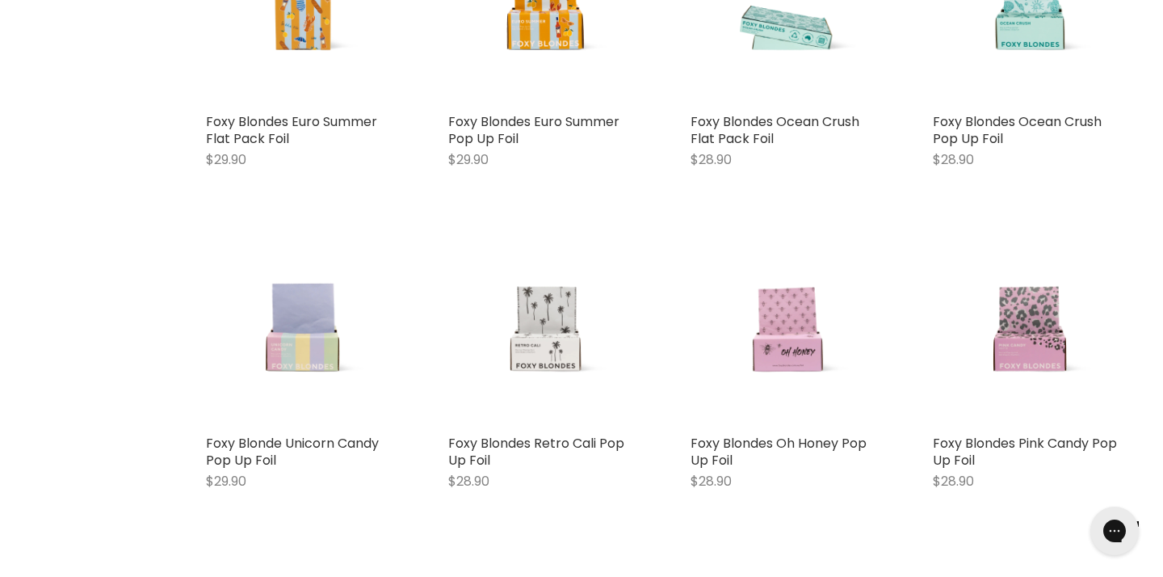
scroll to position [796, 0]
